Goal: Information Seeking & Learning: Learn about a topic

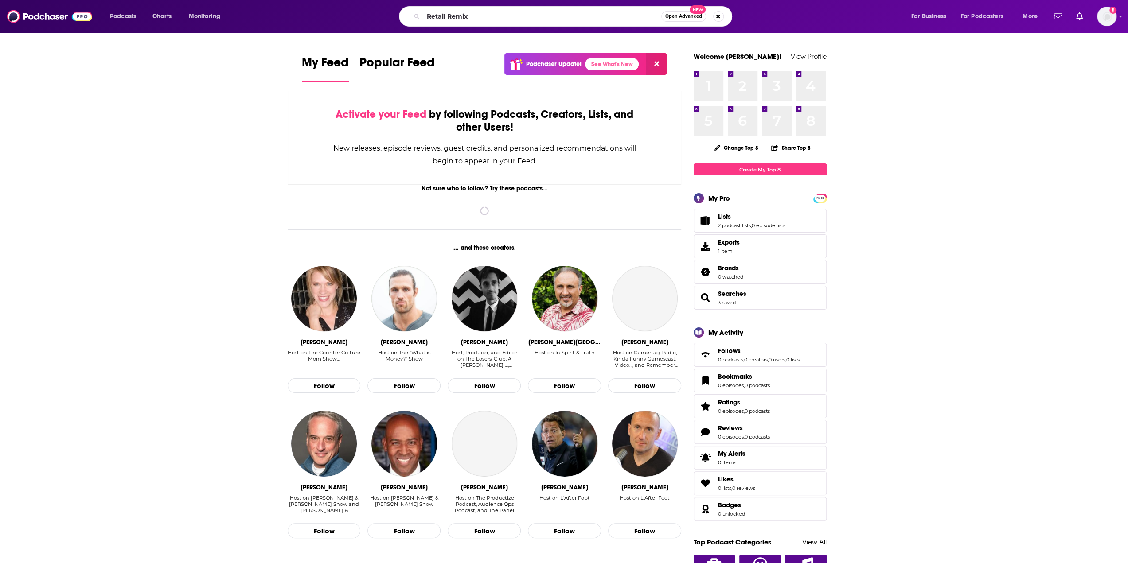
type input "Retail Remix"
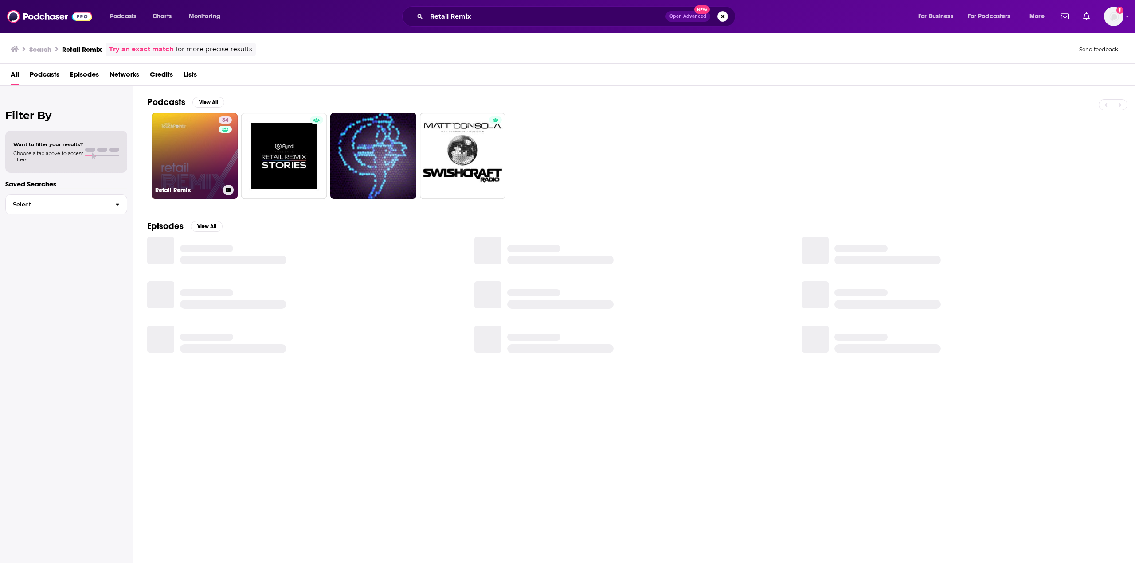
click at [191, 160] on link "34 Retail Remix" at bounding box center [195, 156] width 86 height 86
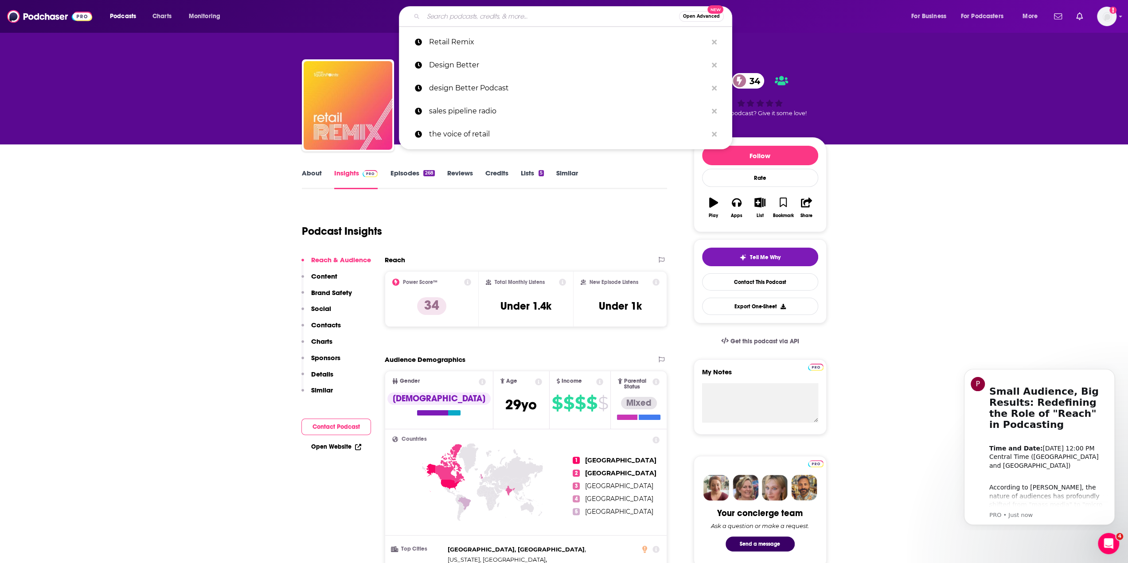
click at [470, 10] on input "Search podcasts, credits, & more..." at bounding box center [551, 16] width 256 height 14
paste input "Supply Chain Now"
type input "Supply Chain Now"
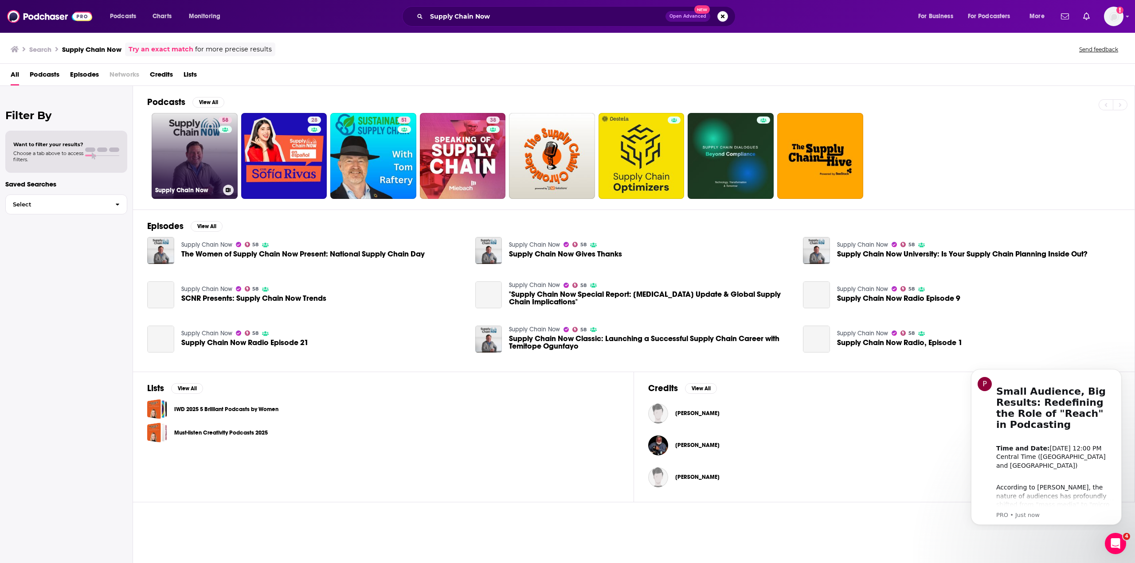
click at [193, 161] on link "58 Supply Chain Now" at bounding box center [195, 156] width 86 height 86
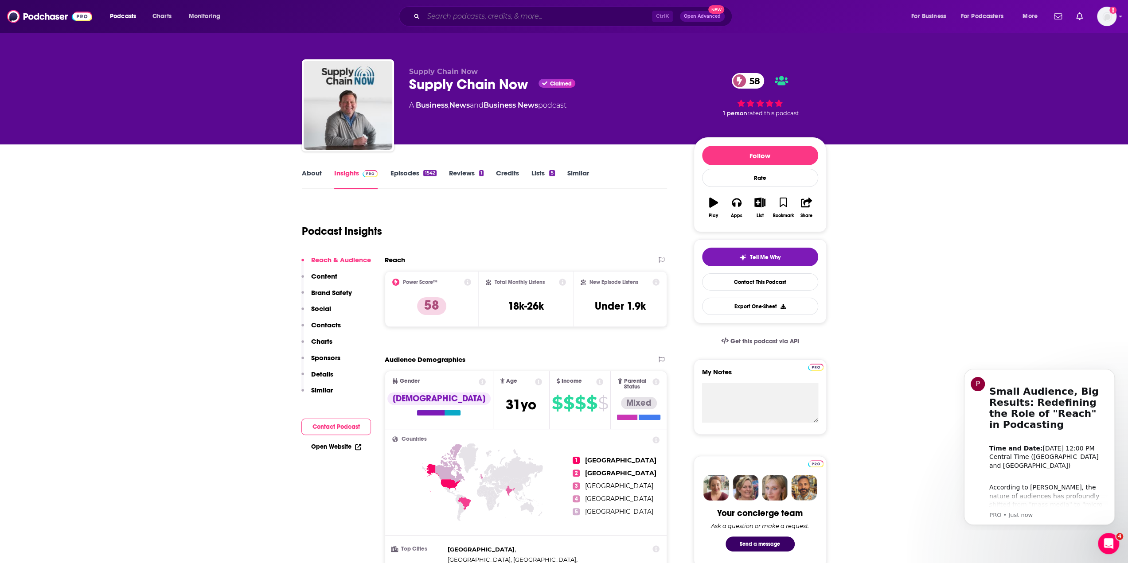
click at [428, 14] on input "Search podcasts, credits, & more..." at bounding box center [537, 16] width 229 height 14
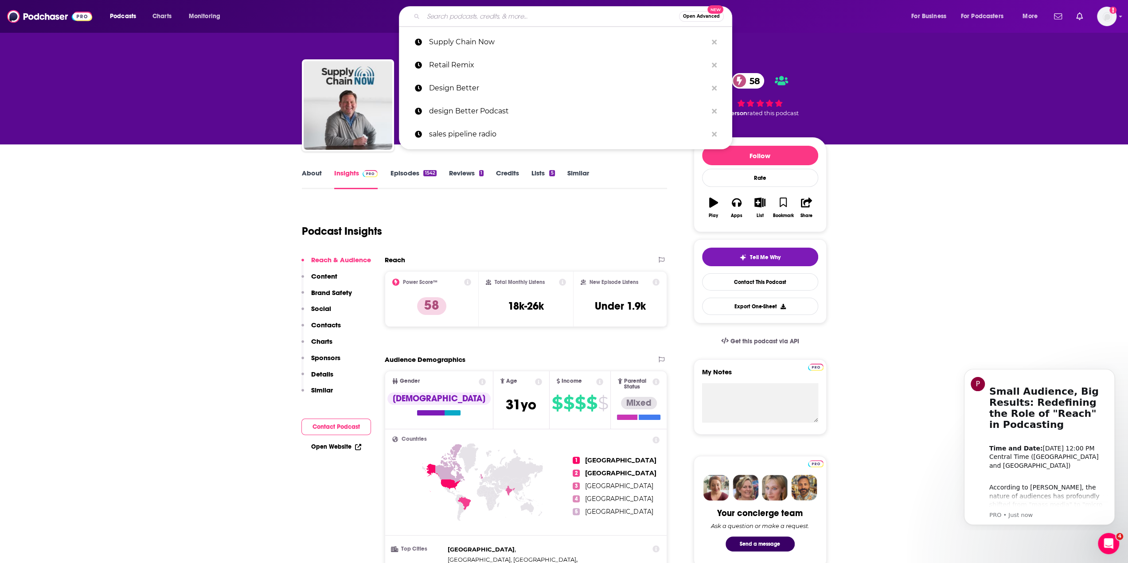
paste input "Talking Supply Chain"
type input "Talking Supply Chain"
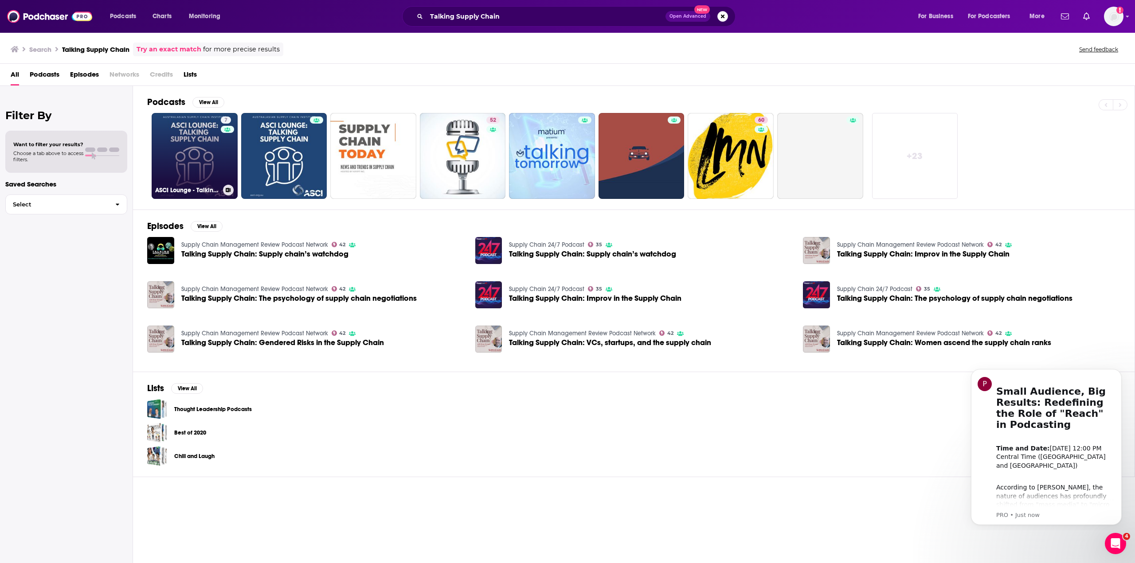
click at [188, 153] on link "7 ASCI Lounge - Talking Supply Chain" at bounding box center [195, 156] width 86 height 86
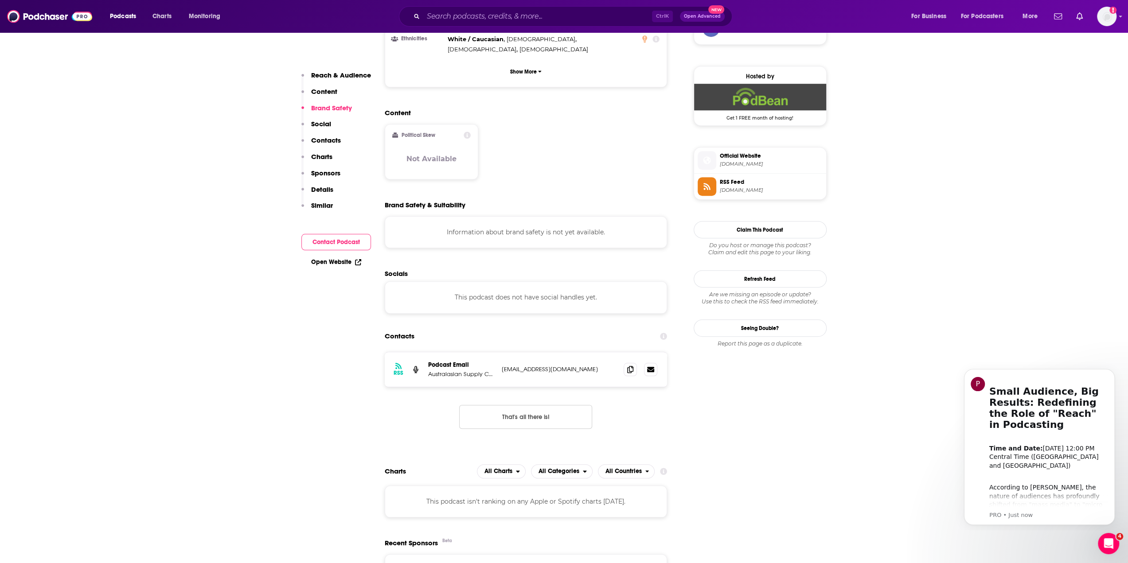
scroll to position [798, 0]
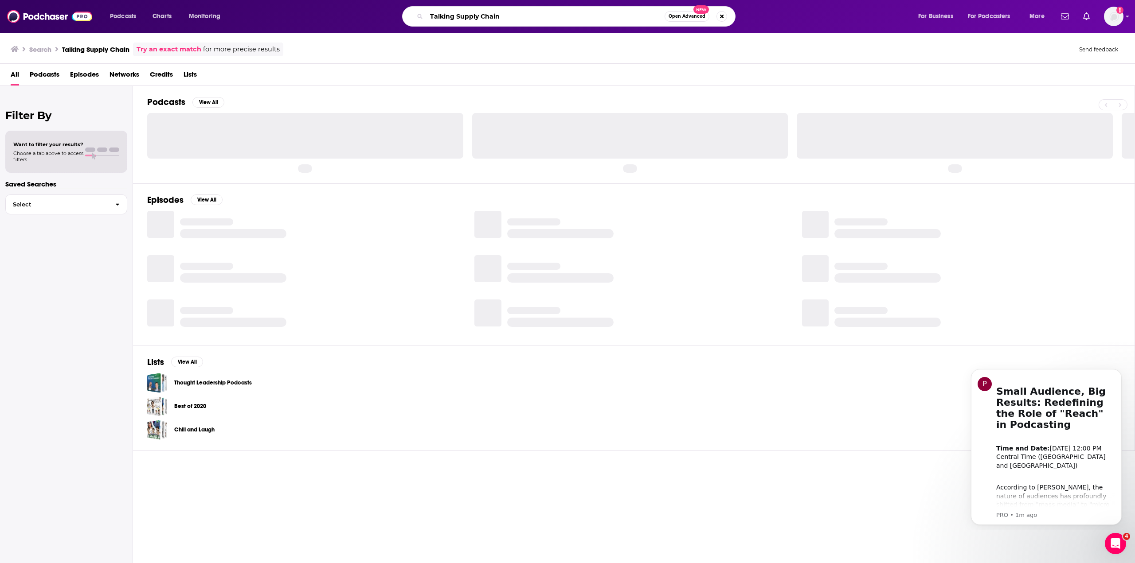
click at [510, 20] on input "Talking Supply Chain" at bounding box center [545, 16] width 238 height 14
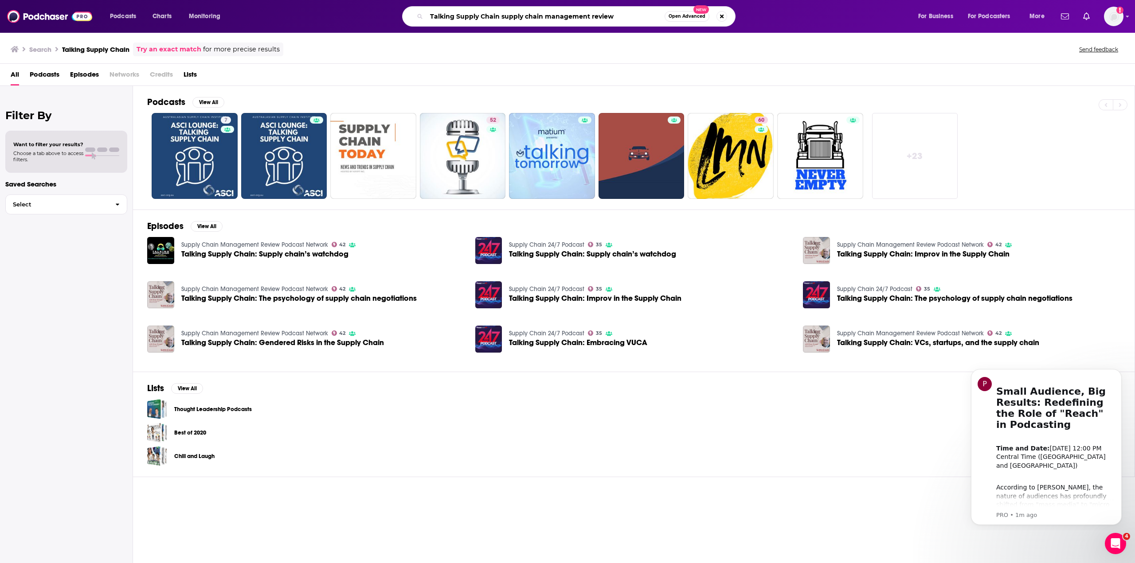
type input "Talking Supply Chain supply chain management review"
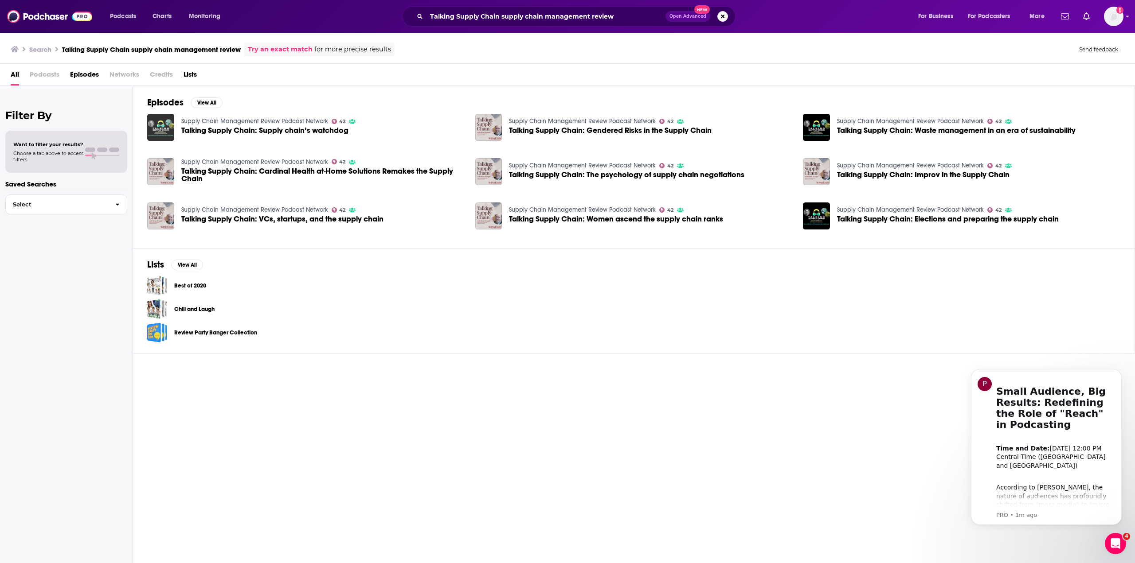
click at [162, 117] on img "Talking Supply Chain: Supply chain’s watchdog" at bounding box center [160, 127] width 27 height 27
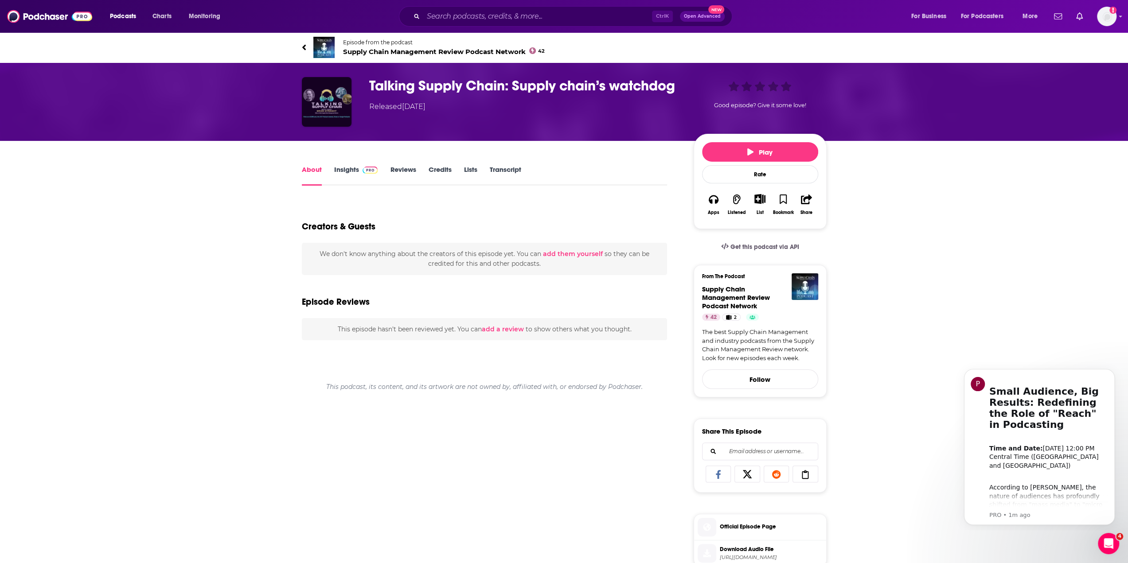
click at [321, 103] on img "Talking Supply Chain: Supply chain’s watchdog" at bounding box center [327, 102] width 50 height 50
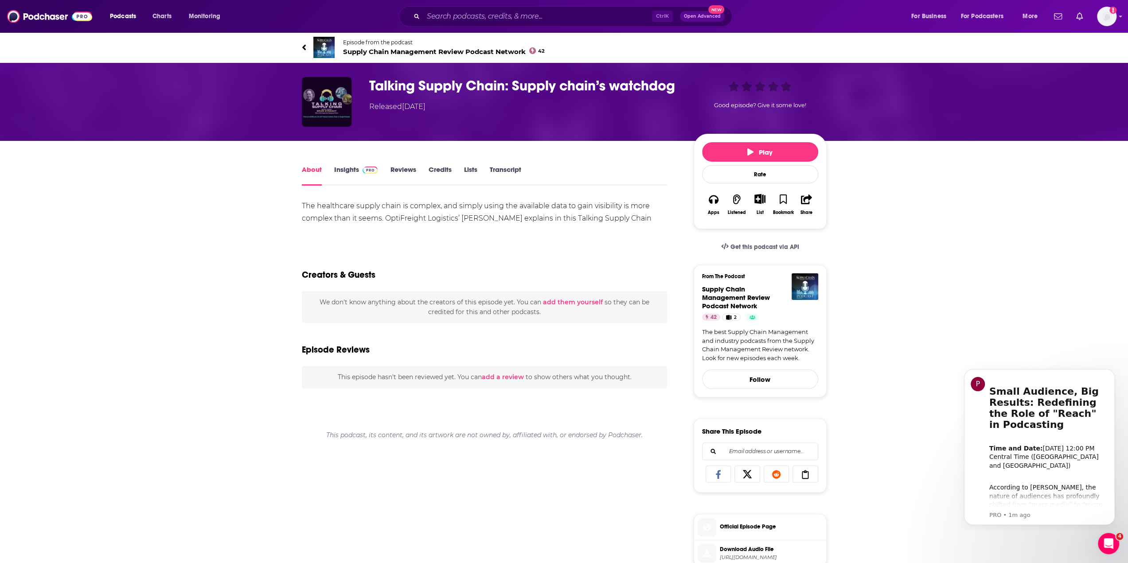
click at [332, 97] on img "Talking Supply Chain: Supply chain’s watchdog" at bounding box center [327, 102] width 50 height 50
click at [732, 293] on span "Supply Chain Management Review Podcast Network" at bounding box center [736, 297] width 68 height 25
